Goal: Register for event/course

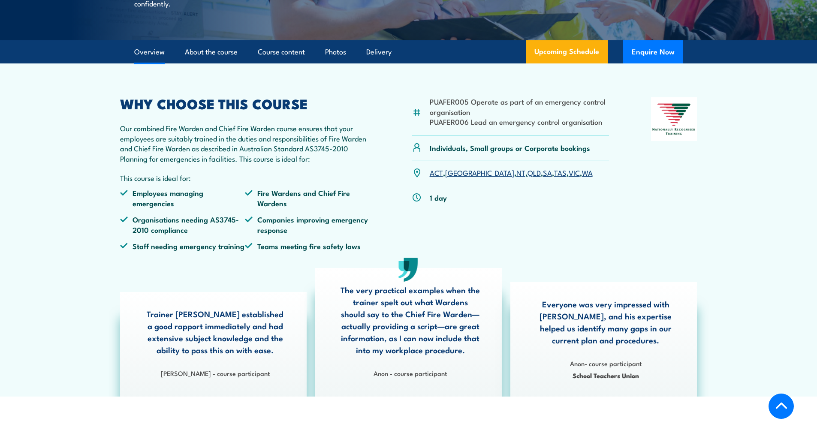
click at [543, 178] on link "SA" at bounding box center [547, 172] width 9 height 10
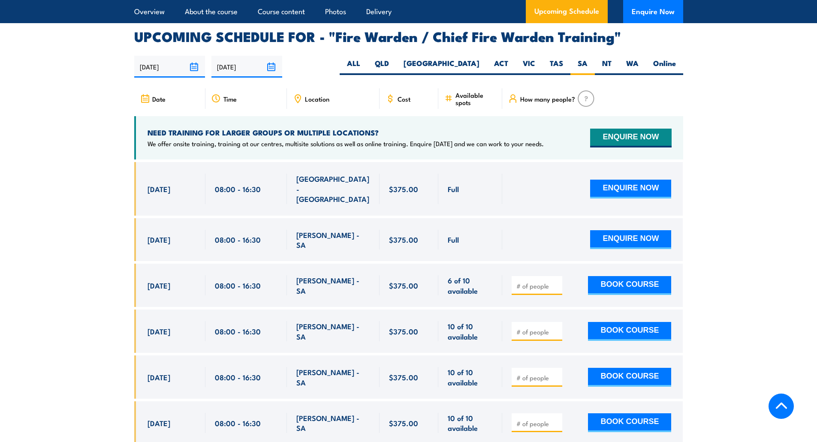
scroll to position [1519, 0]
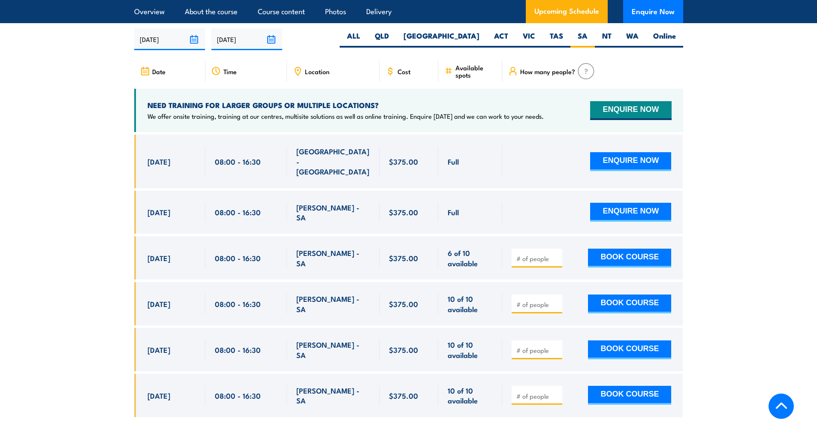
drag, startPoint x: 44, startPoint y: 2, endPoint x: 78, endPoint y: 216, distance: 216.7
click at [36, 227] on section "UPCOMING SCHEDULE FOR - "Fire Warden / Chief Fire Warden Training" [DATE] [DATE]" at bounding box center [408, 216] width 817 height 427
click at [31, 208] on section "UPCOMING SCHEDULE FOR - "Fire Warden / Chief Fire Warden Training" [DATE] [DATE]" at bounding box center [408, 216] width 817 height 427
